Goal: Navigation & Orientation: Find specific page/section

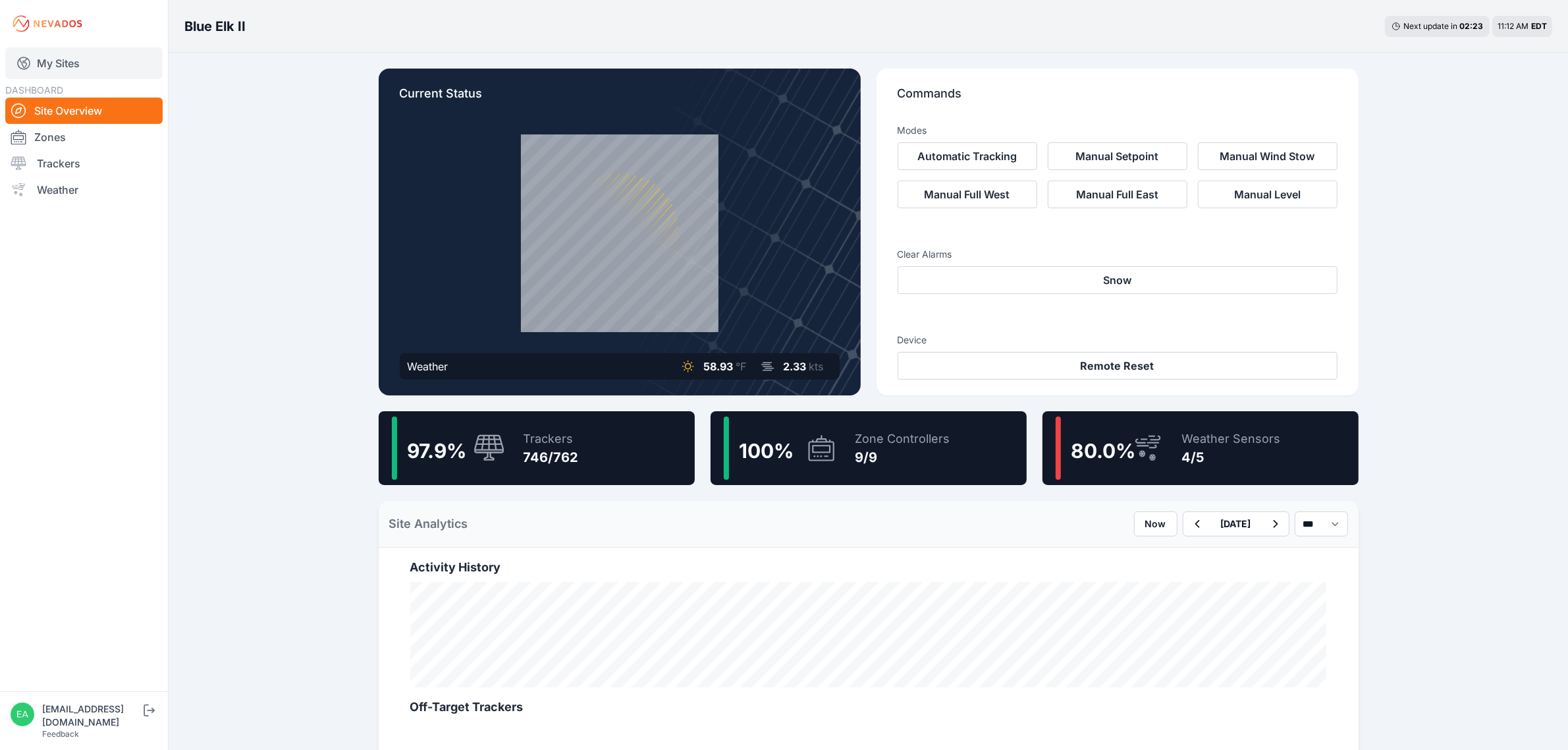
click at [80, 51] on link "My Sites" at bounding box center [84, 63] width 157 height 32
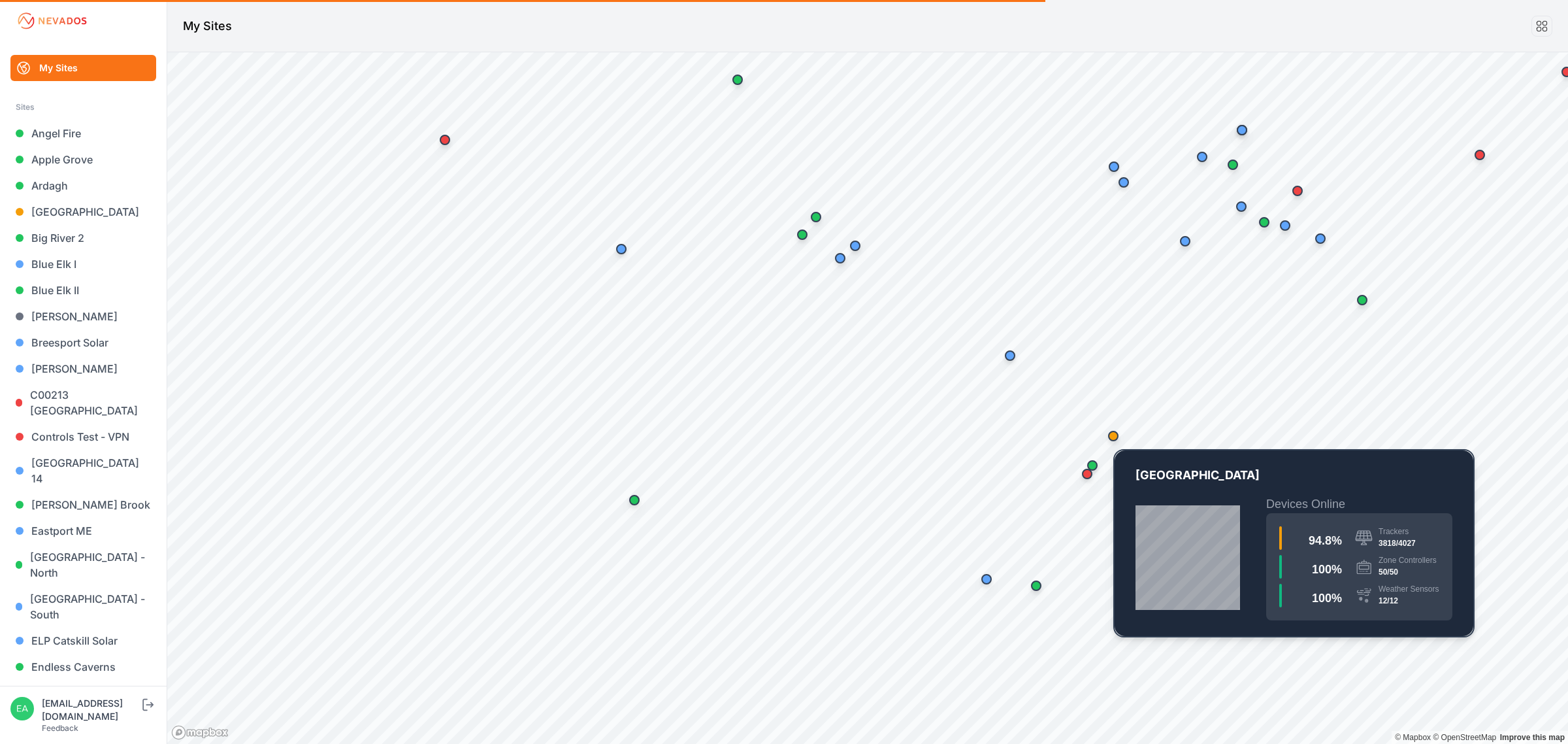
click at [1118, 428] on div "Map marker" at bounding box center [1113, 436] width 26 height 26
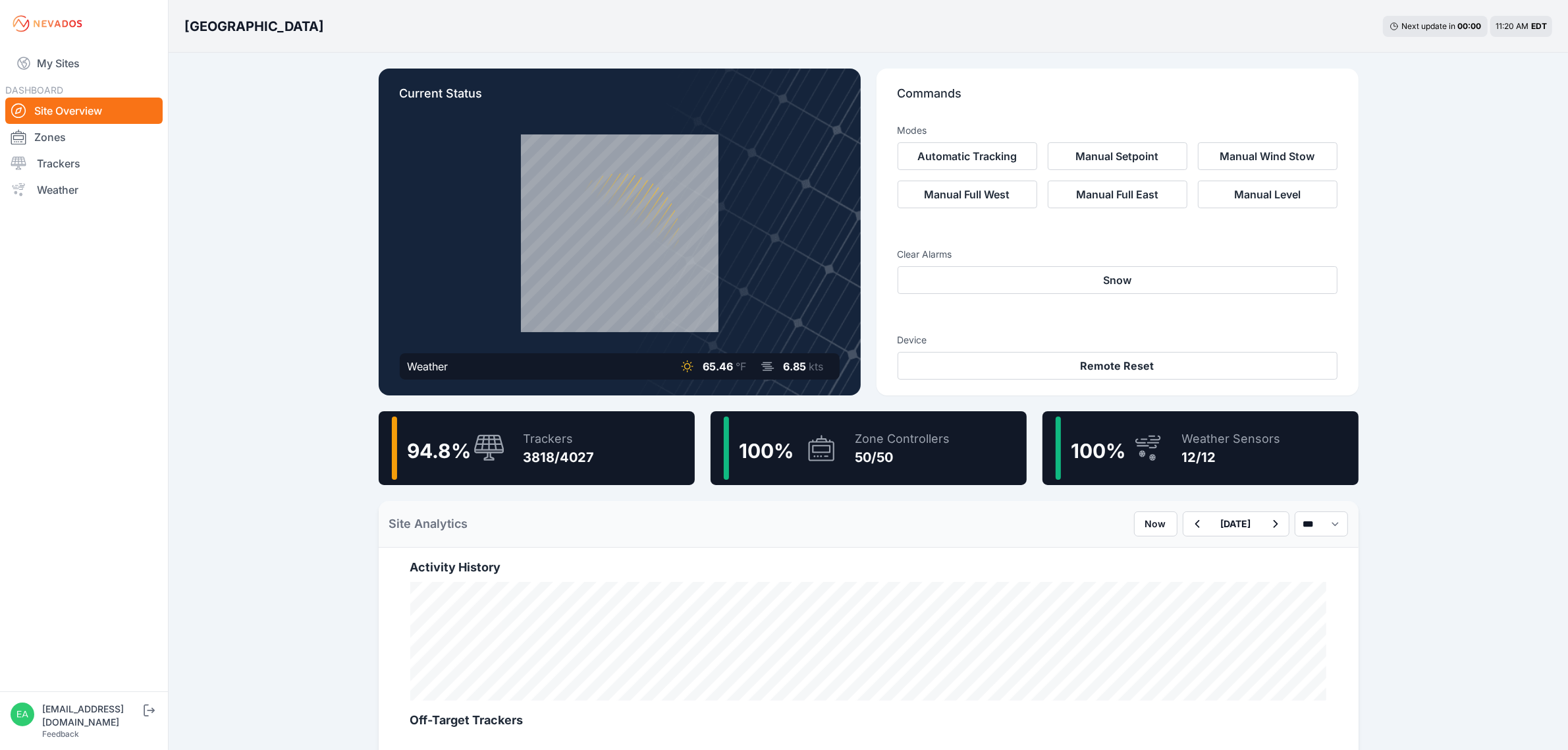
drag, startPoint x: 109, startPoint y: 71, endPoint x: 1053, endPoint y: 344, distance: 982.7
click at [109, 71] on link "My Sites" at bounding box center [84, 63] width 157 height 32
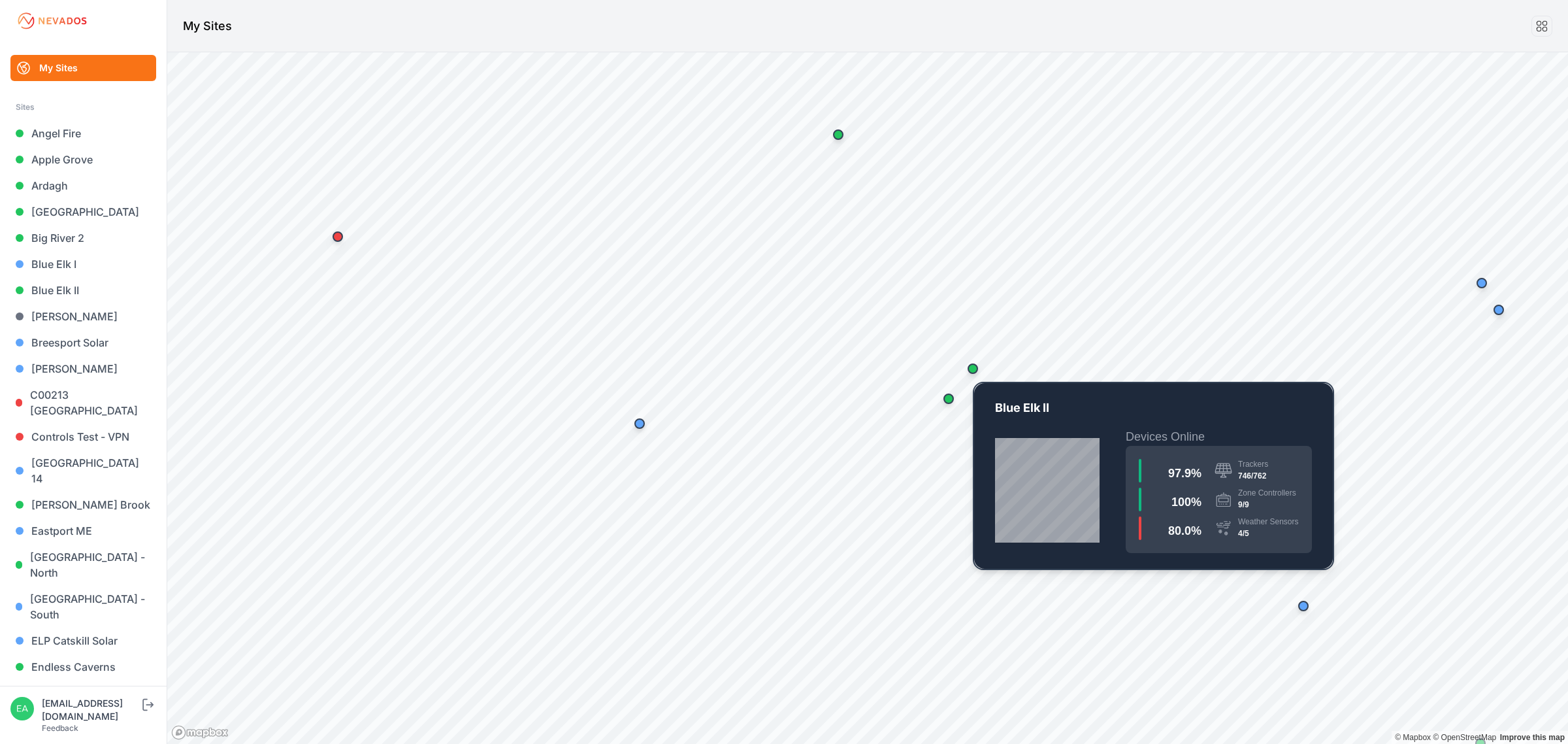
click at [977, 371] on div "Map marker" at bounding box center [973, 369] width 11 height 11
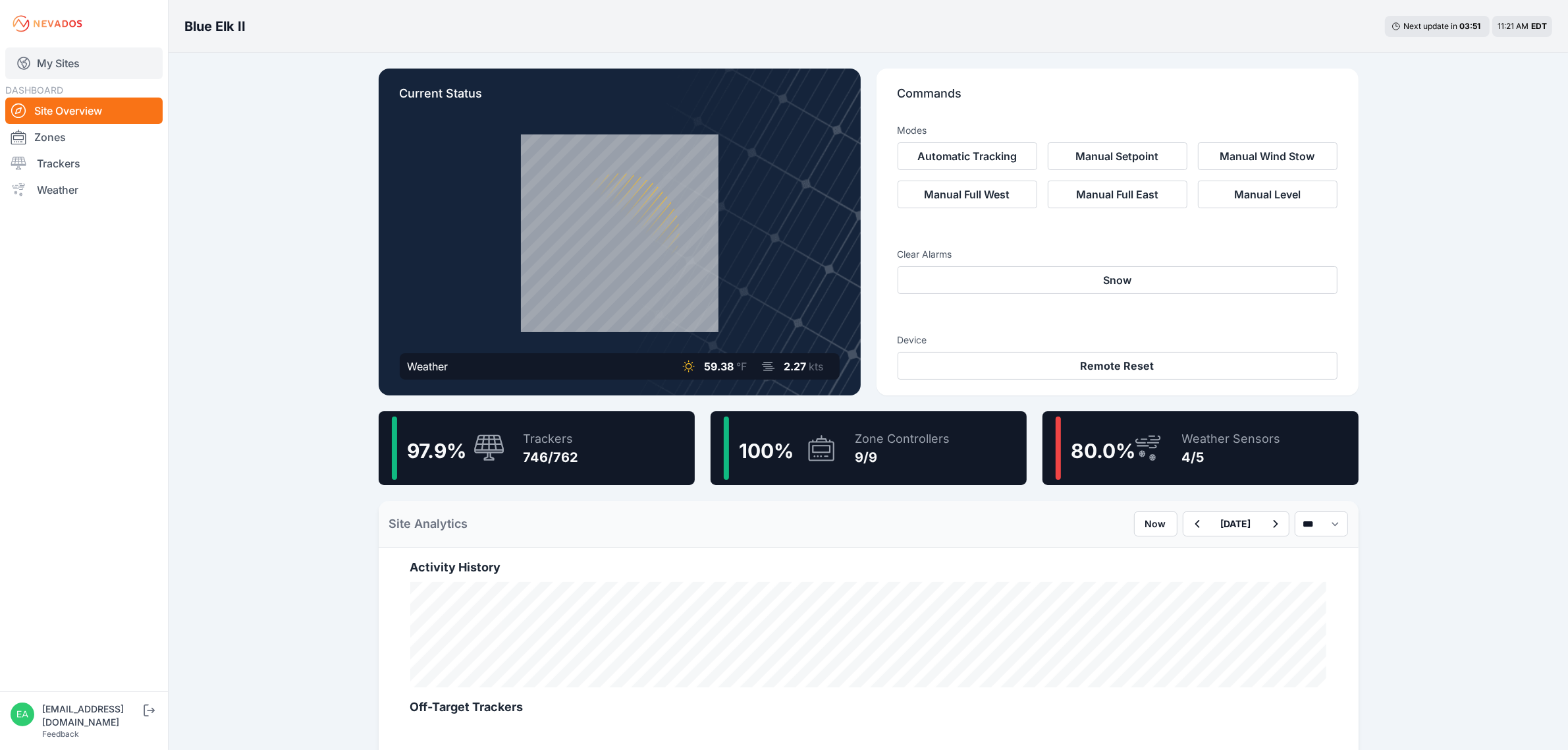
click at [91, 71] on link "My Sites" at bounding box center [84, 63] width 157 height 32
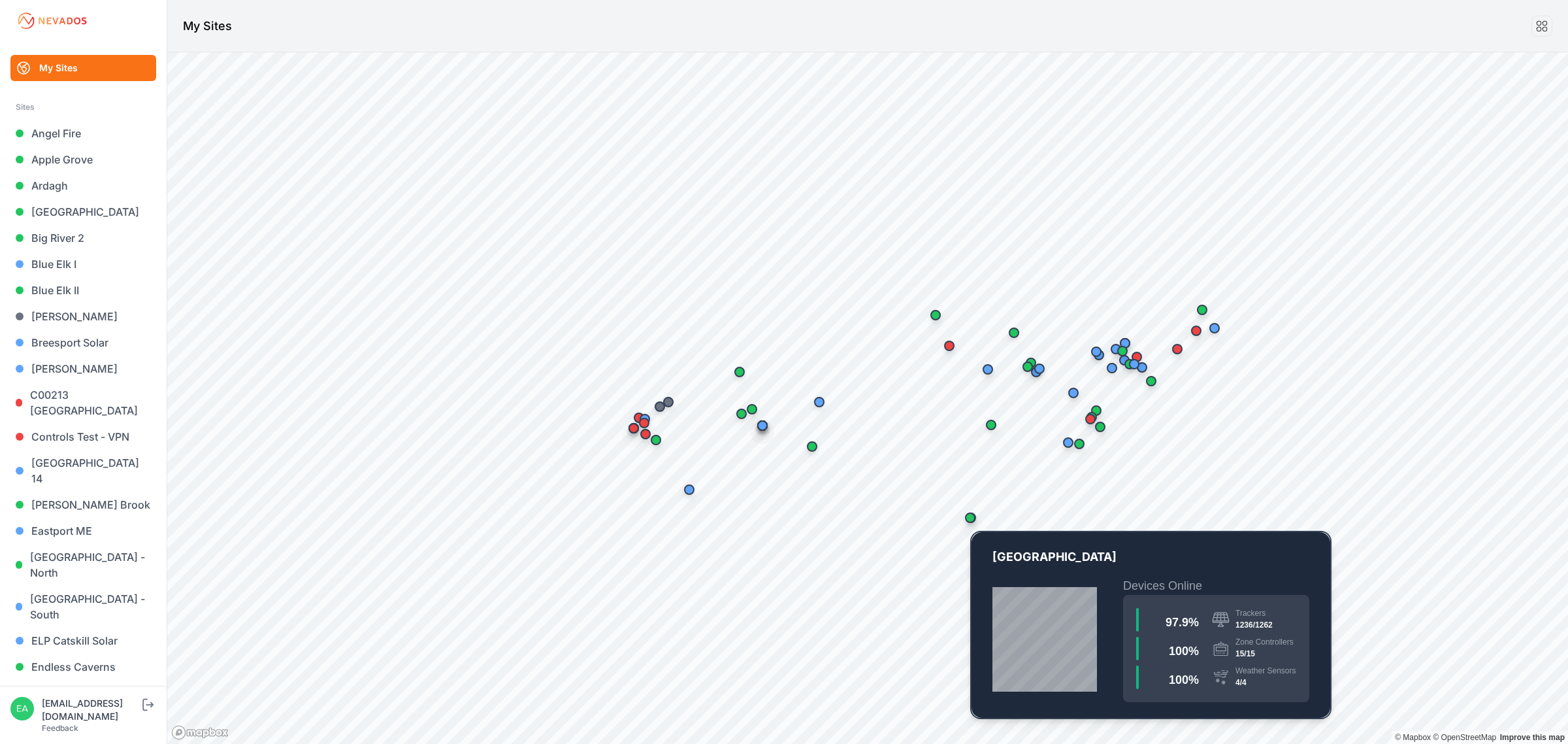
click at [971, 515] on div "Map marker" at bounding box center [970, 518] width 11 height 11
